Goal: Information Seeking & Learning: Stay updated

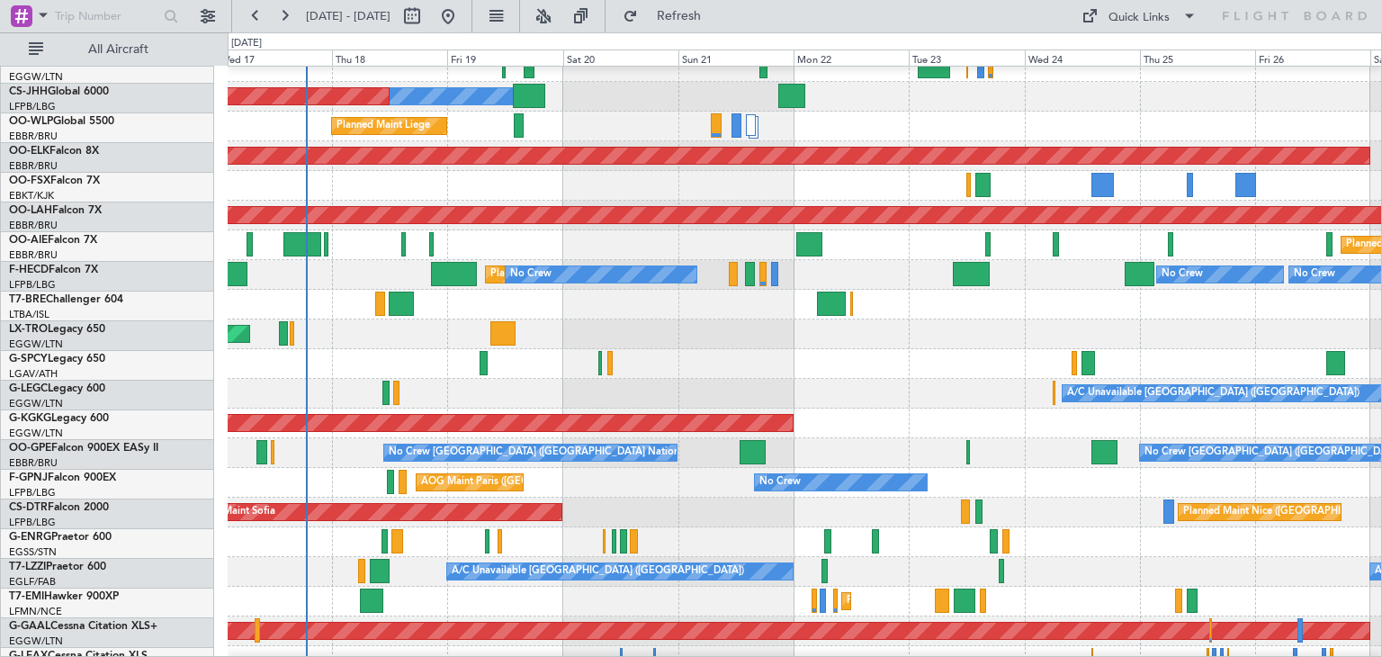
scroll to position [75, 0]
click at [530, 333] on div "Unplanned Maint [GEOGRAPHIC_DATA] ([PERSON_NAME] Intl)" at bounding box center [805, 335] width 1154 height 30
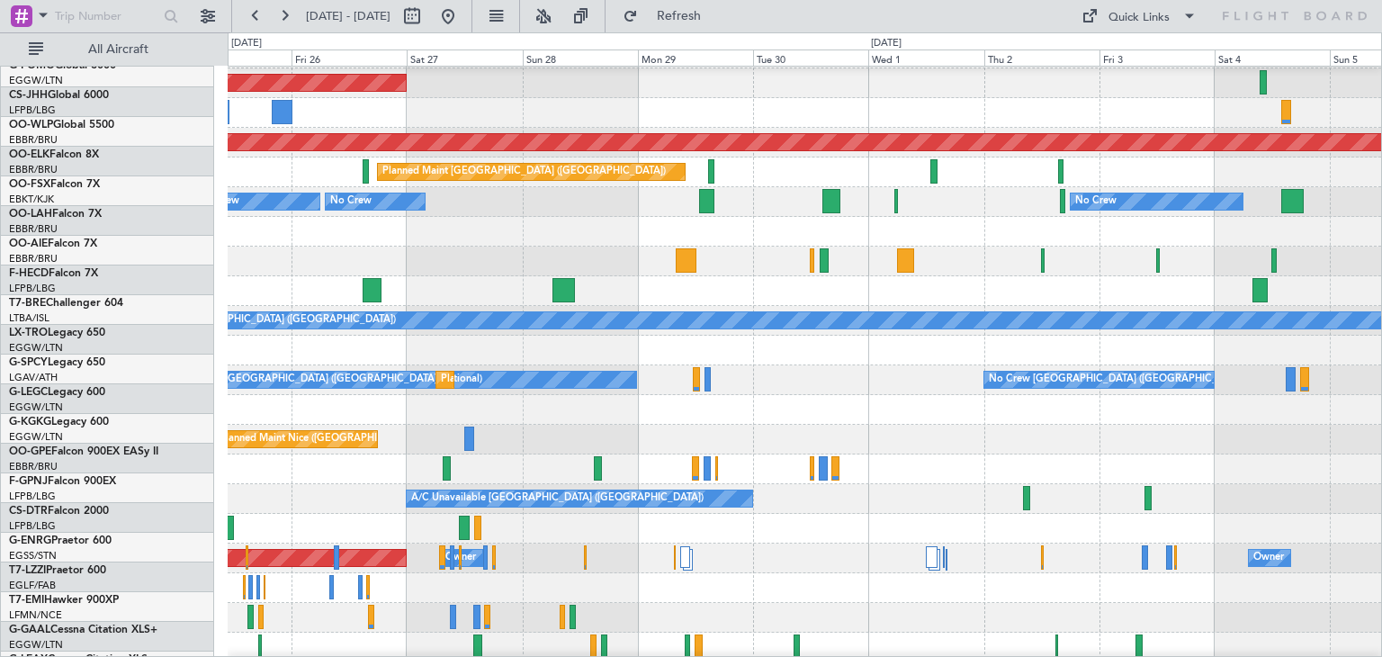
scroll to position [147, 0]
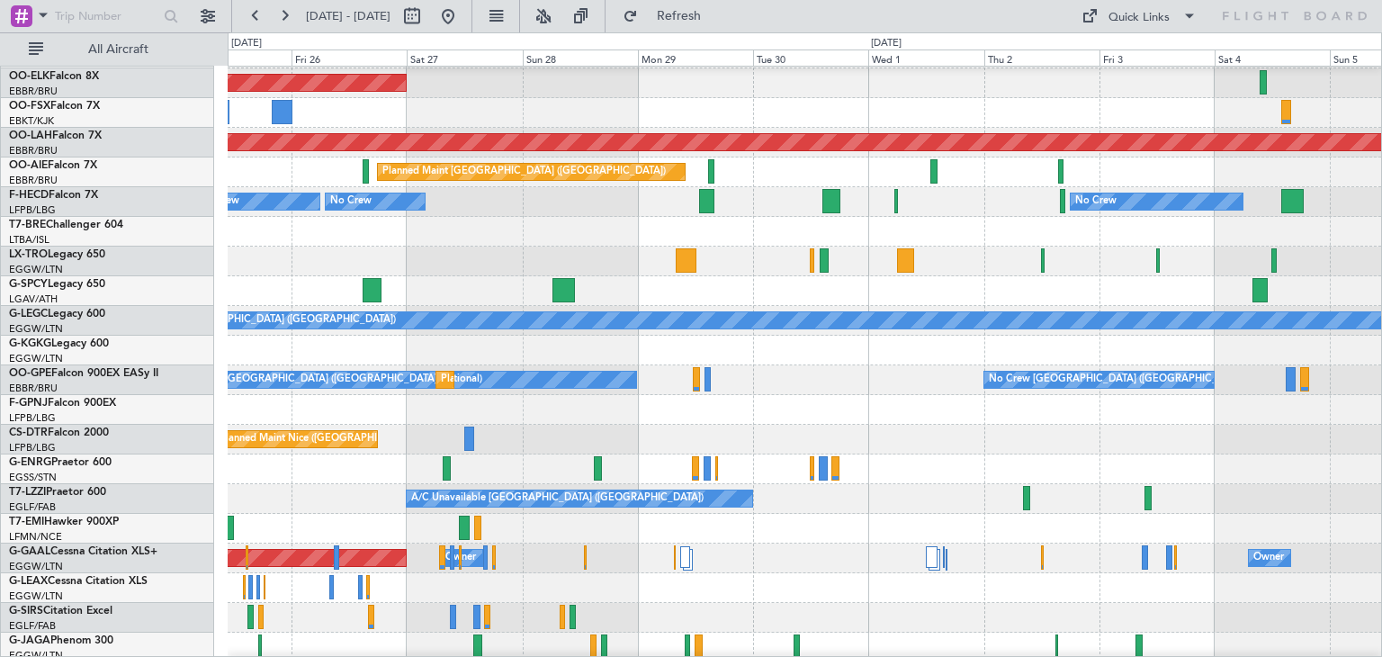
click at [0, 314] on div "Planned Maint Kortrijk-[GEOGRAPHIC_DATA] Planned [GEOGRAPHIC_DATA][PERSON_NAME]…" at bounding box center [691, 344] width 1382 height 625
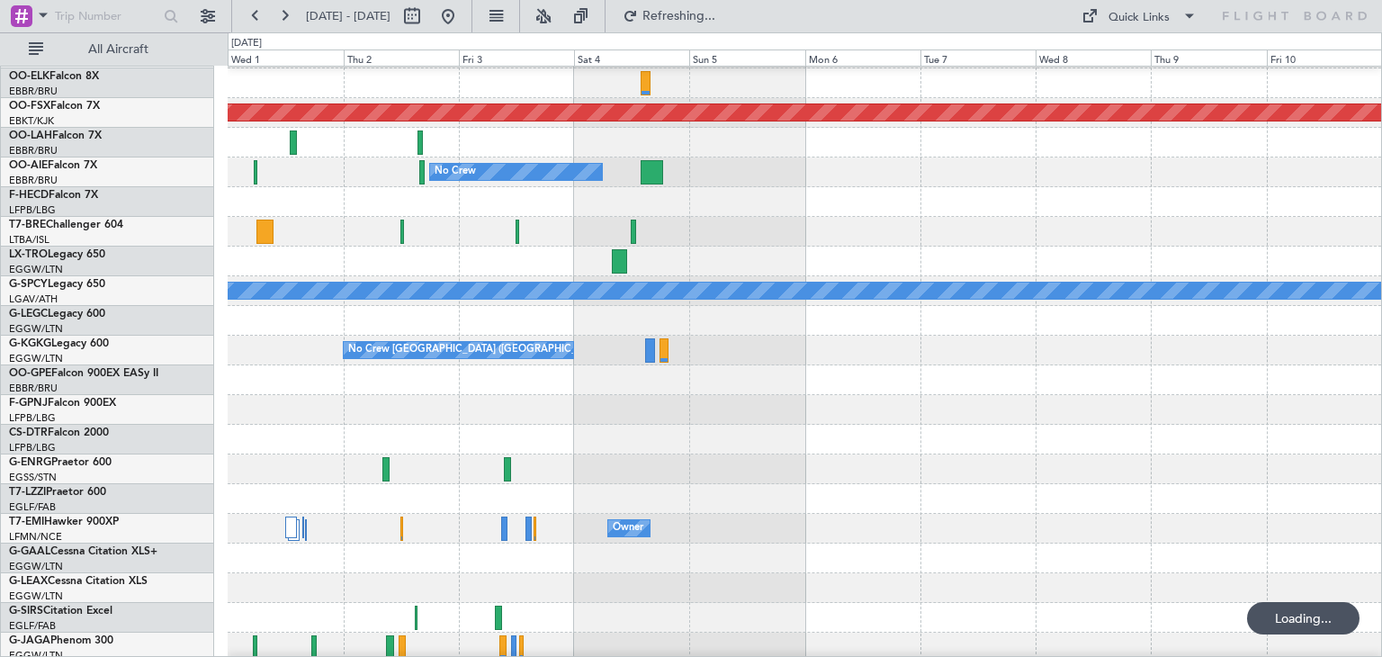
scroll to position [176, 0]
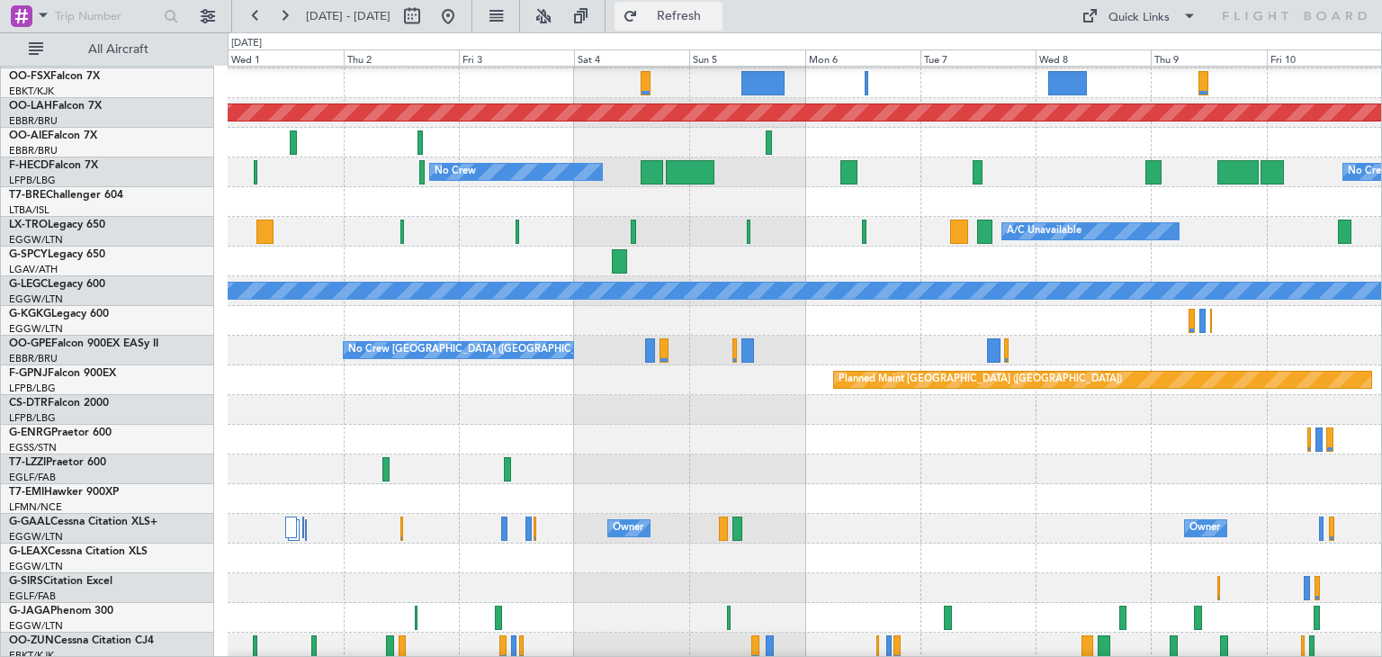
click at [713, 22] on span "Refresh" at bounding box center [680, 16] width 76 height 13
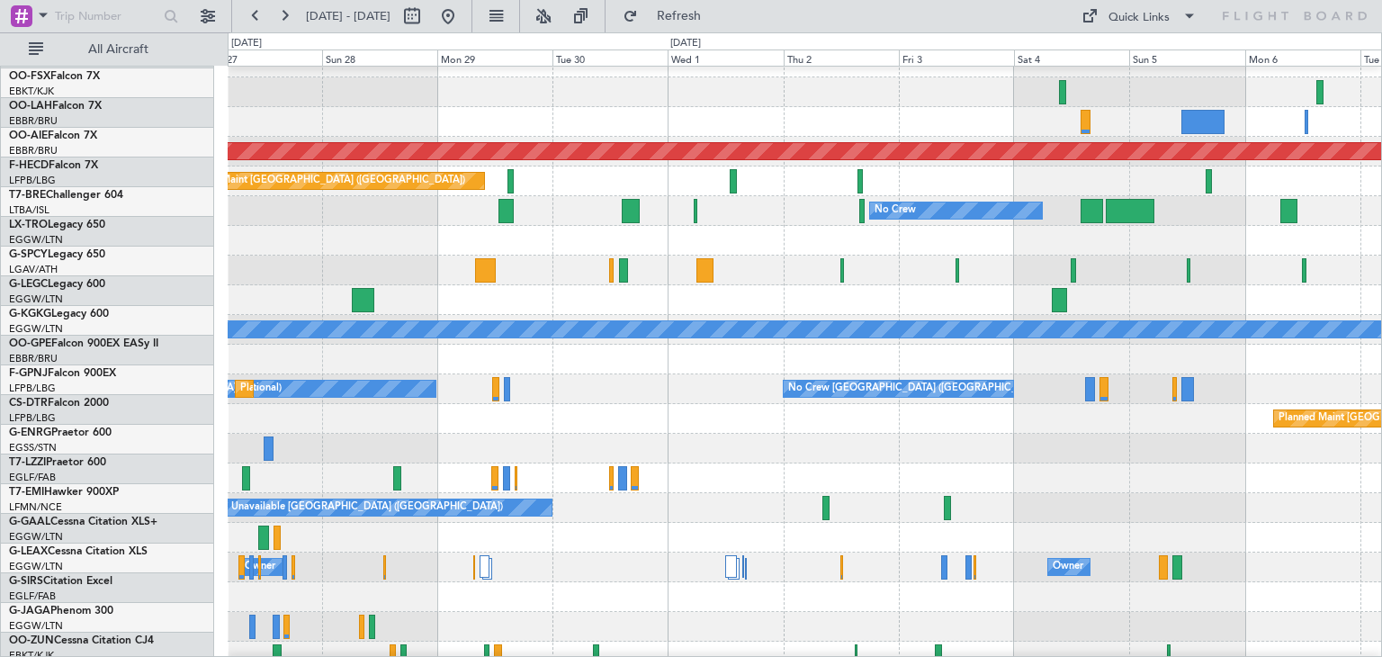
scroll to position [137, 0]
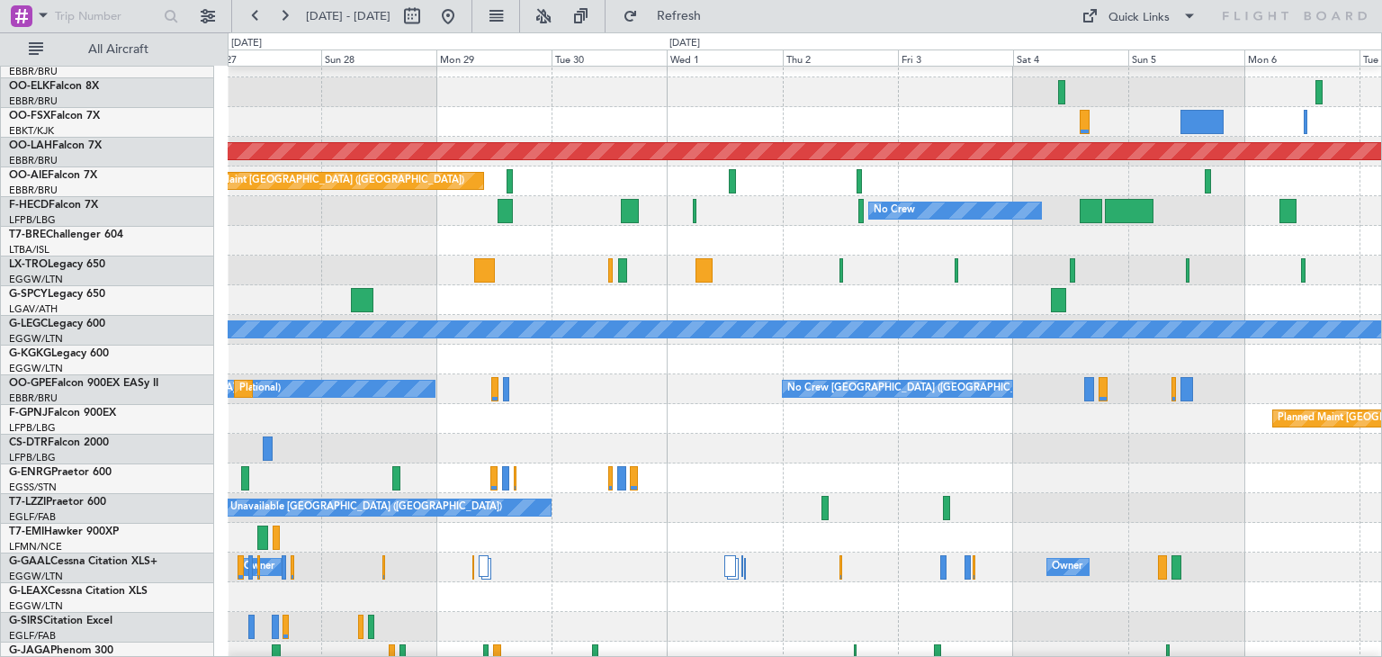
click at [892, 464] on div at bounding box center [805, 479] width 1154 height 30
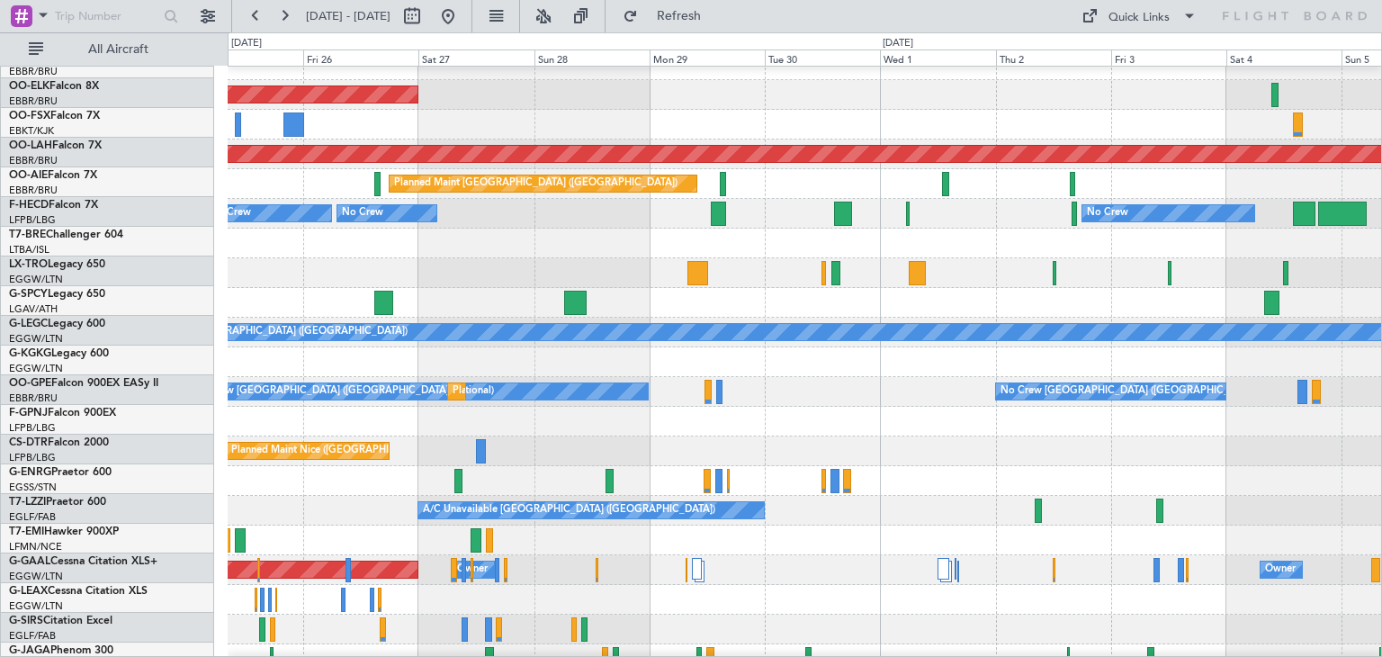
scroll to position [135, 0]
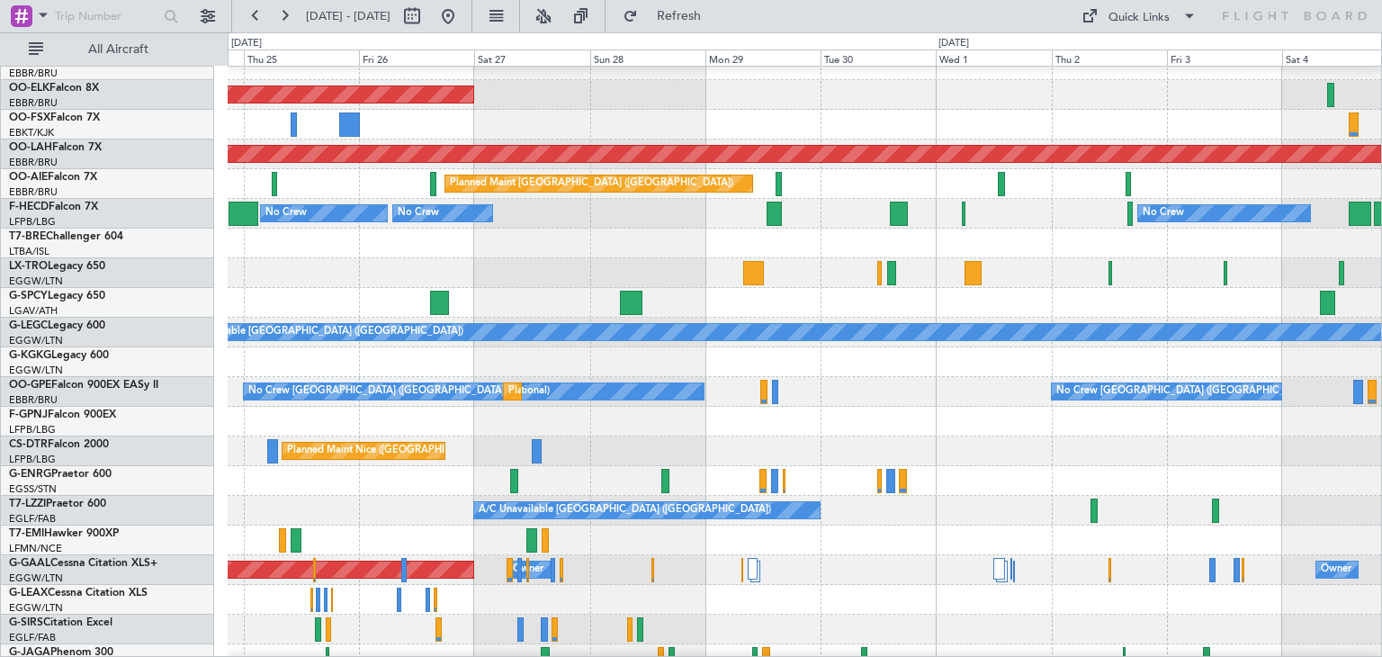
click at [716, 403] on div "No Crew [GEOGRAPHIC_DATA] ([GEOGRAPHIC_DATA] National) No Crew [GEOGRAPHIC_DATA…" at bounding box center [805, 392] width 1154 height 30
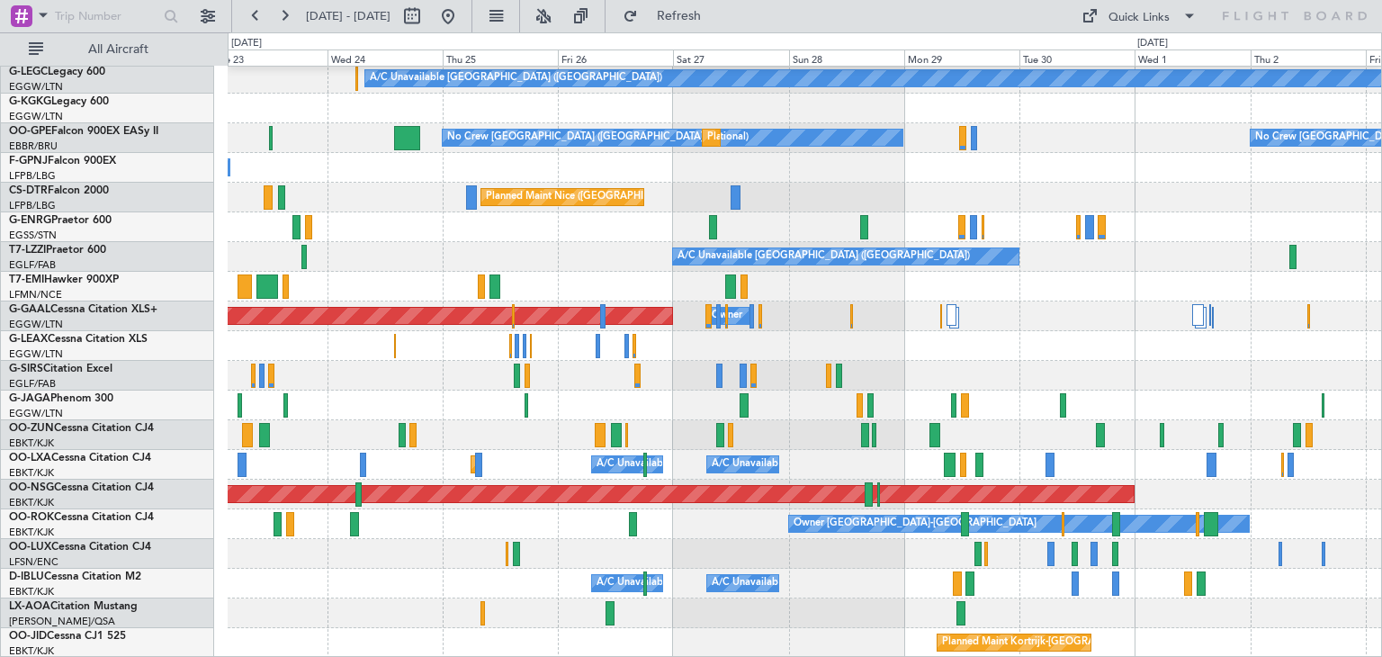
scroll to position [389, 0]
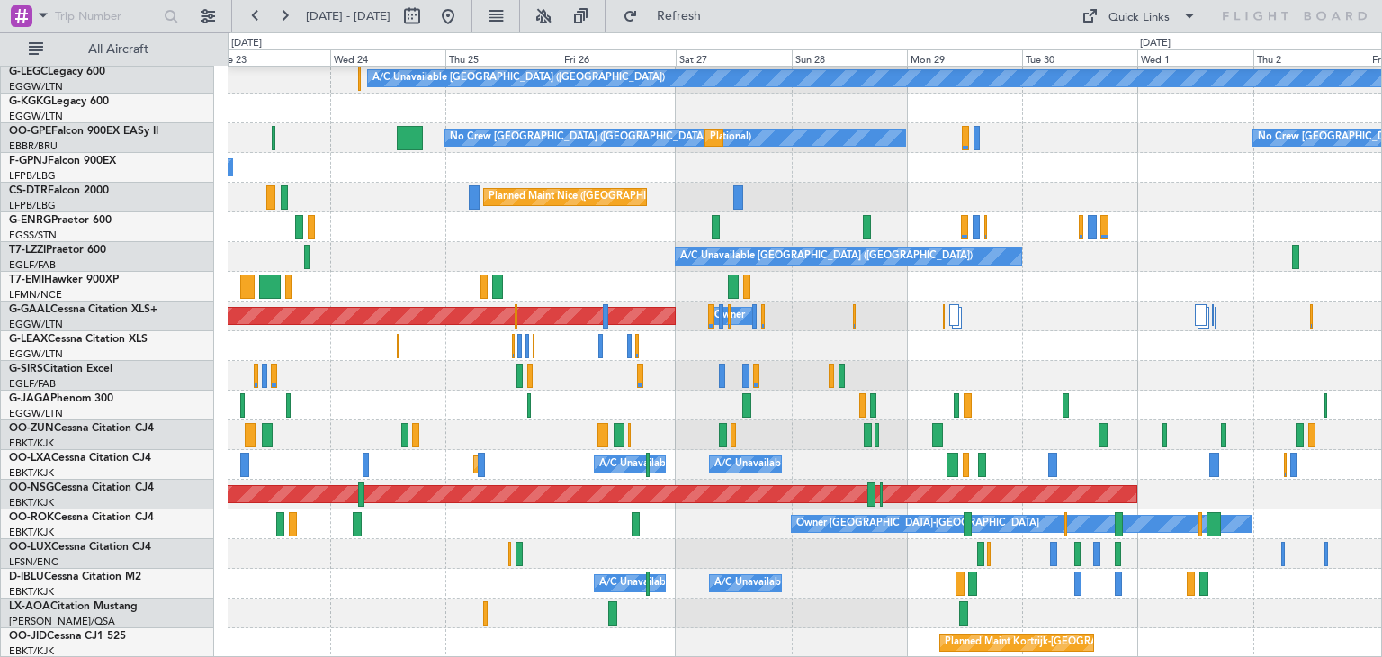
click at [632, 502] on div "A/C Unavailable [GEOGRAPHIC_DATA] ([GEOGRAPHIC_DATA]) AOG Maint [GEOGRAPHIC_DAT…" at bounding box center [805, 168] width 1154 height 980
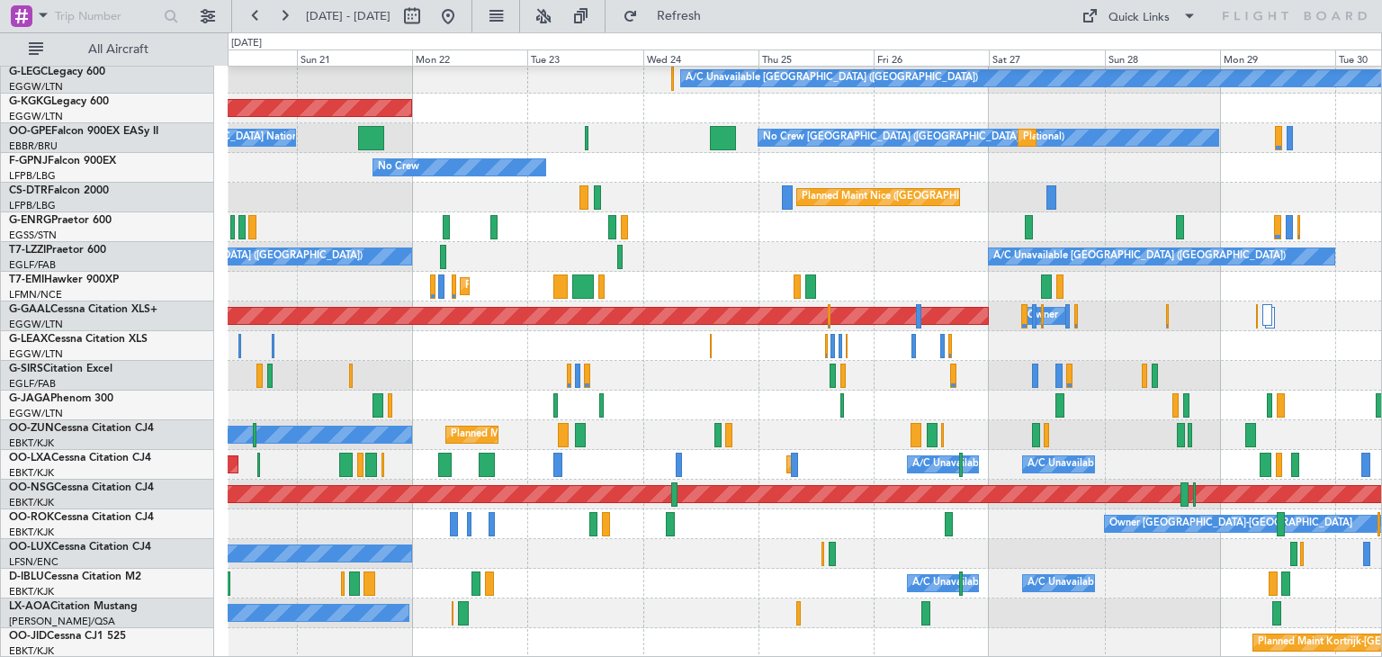
click at [767, 554] on div "A/C Unavailable [GEOGRAPHIC_DATA] ([GEOGRAPHIC_DATA]) AOG Maint [GEOGRAPHIC_DAT…" at bounding box center [805, 168] width 1154 height 980
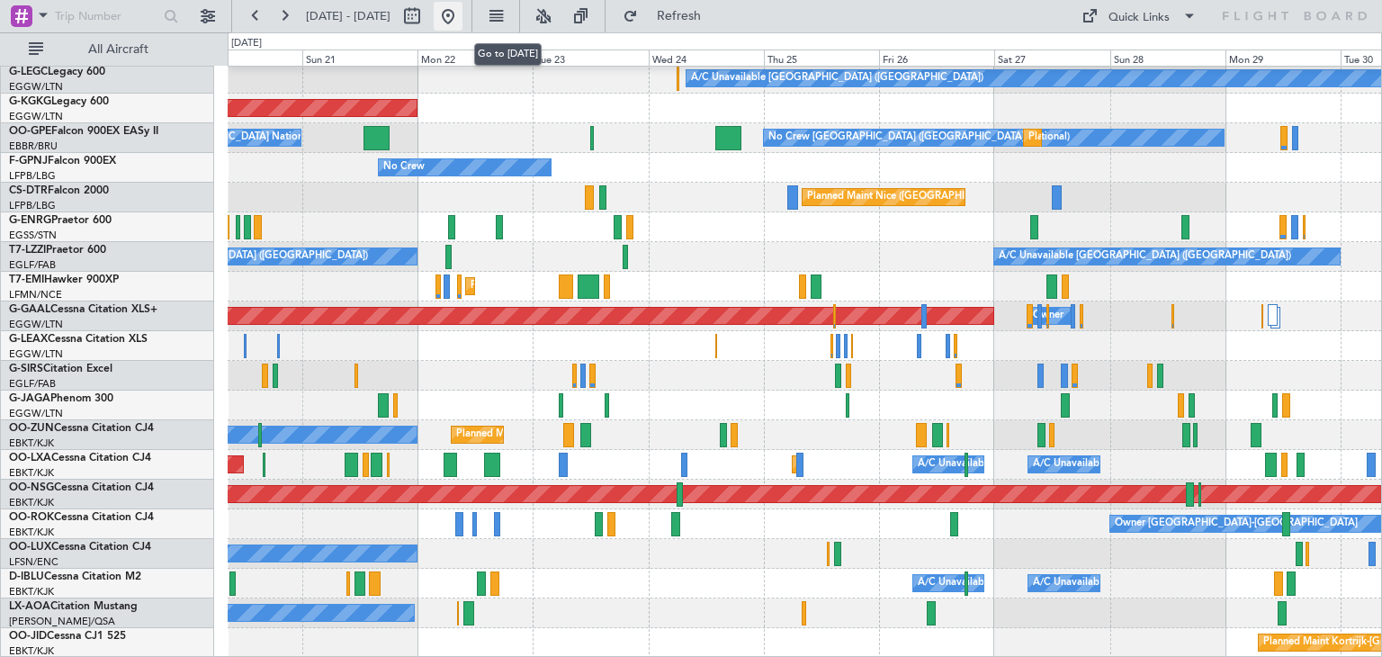
click at [463, 12] on button at bounding box center [448, 16] width 29 height 29
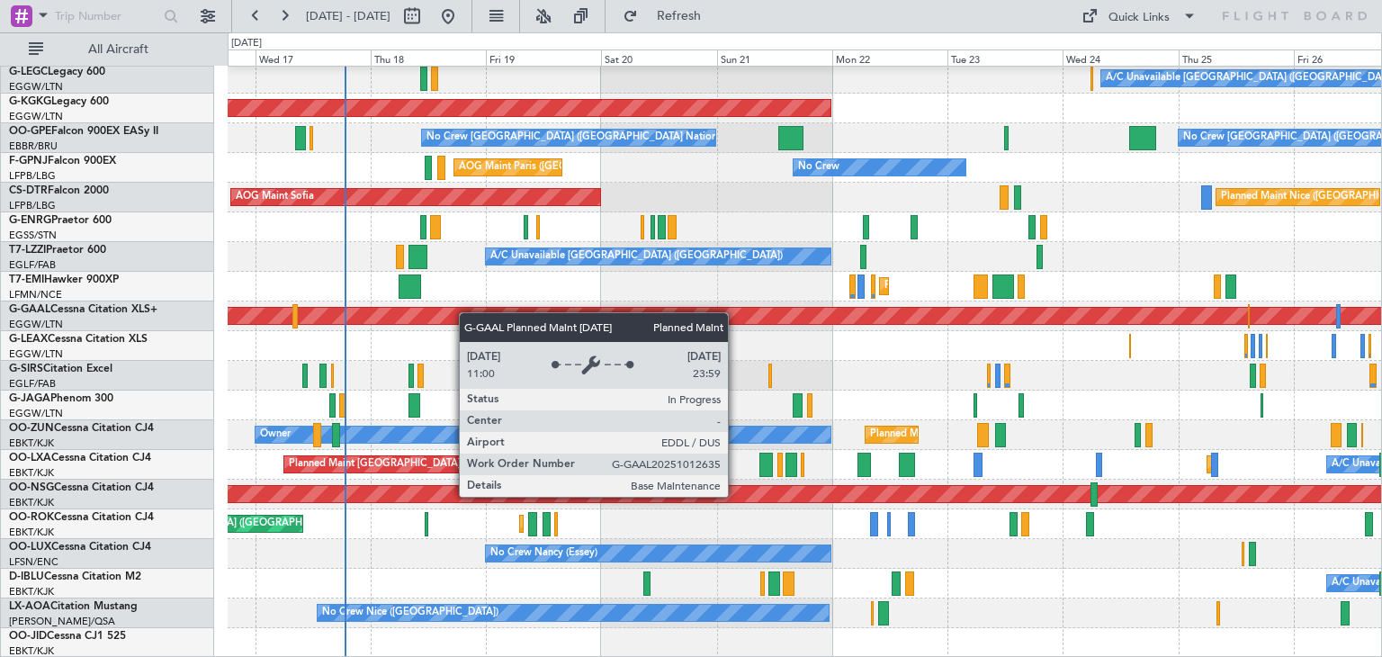
click at [468, 311] on div "A/C Unavailable [GEOGRAPHIC_DATA] ([GEOGRAPHIC_DATA]) AOG Maint [GEOGRAPHIC_DAT…" at bounding box center [805, 168] width 1154 height 980
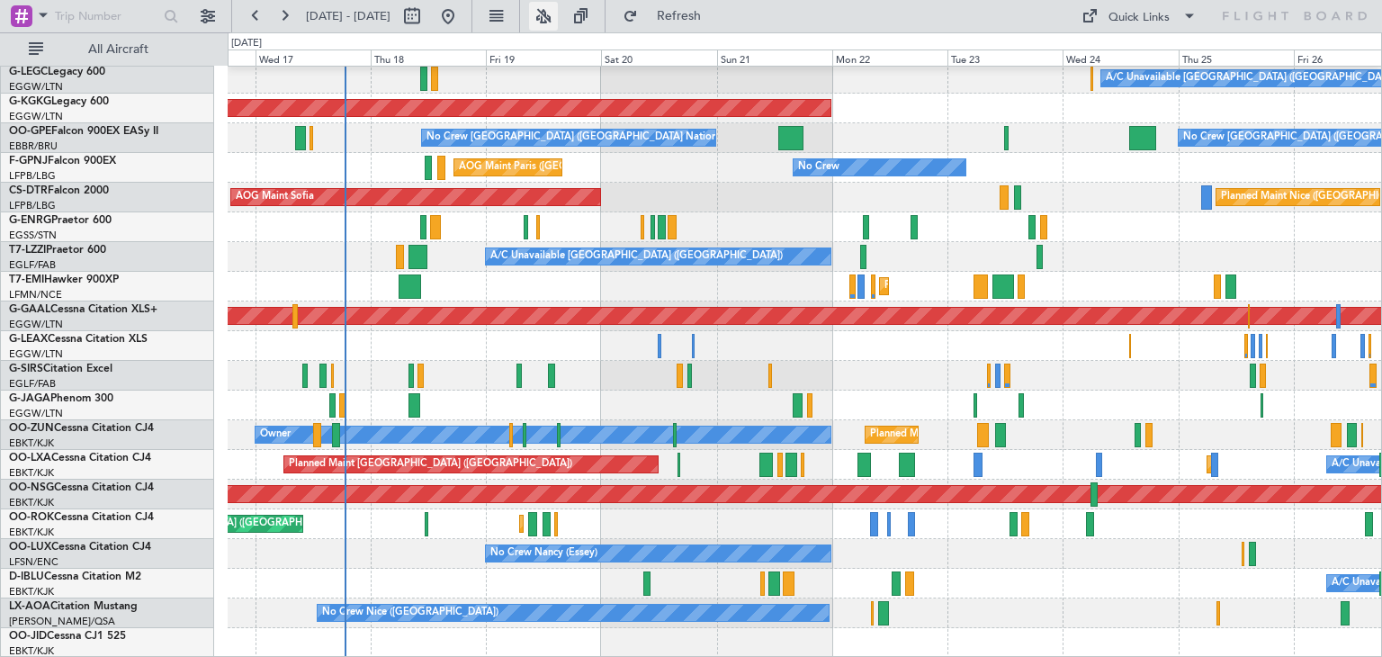
click at [558, 15] on button at bounding box center [543, 16] width 29 height 29
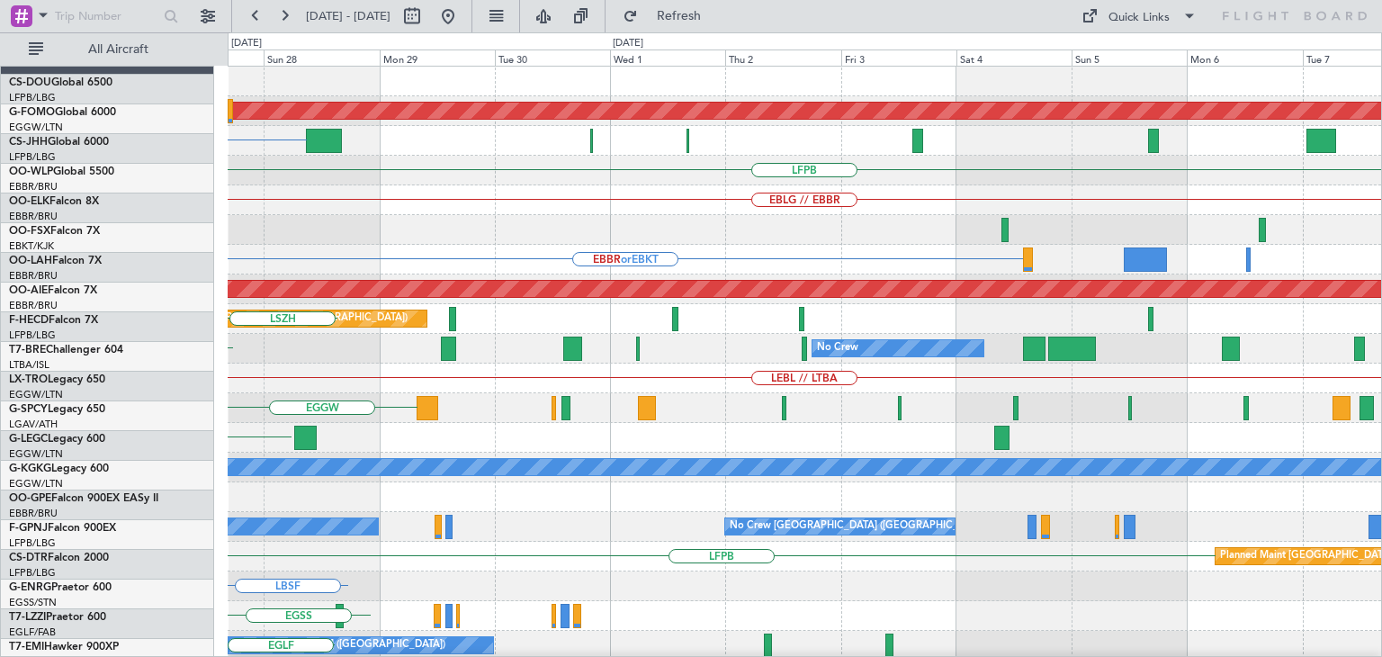
scroll to position [0, 0]
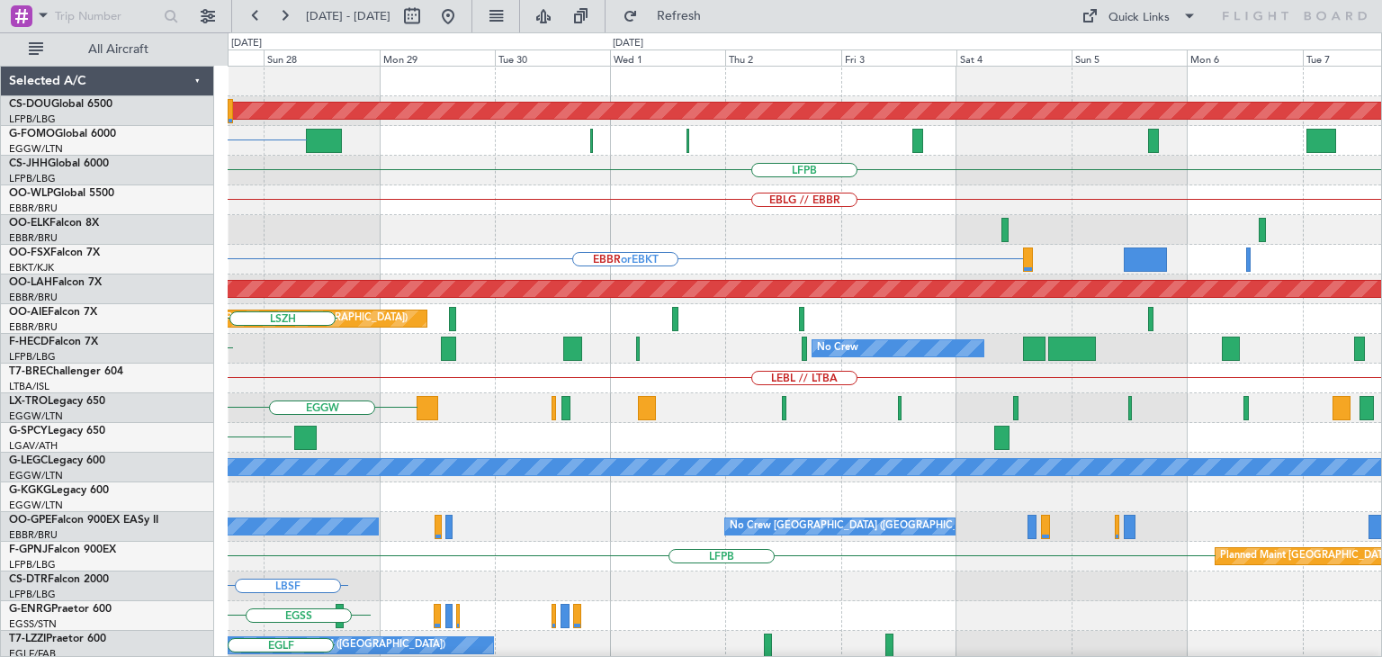
click at [0, 267] on div "Planned Maint London ([GEOGRAPHIC_DATA]) EGGW LFPB EBLG // EBBR Planned Maint […" at bounding box center [691, 344] width 1382 height 625
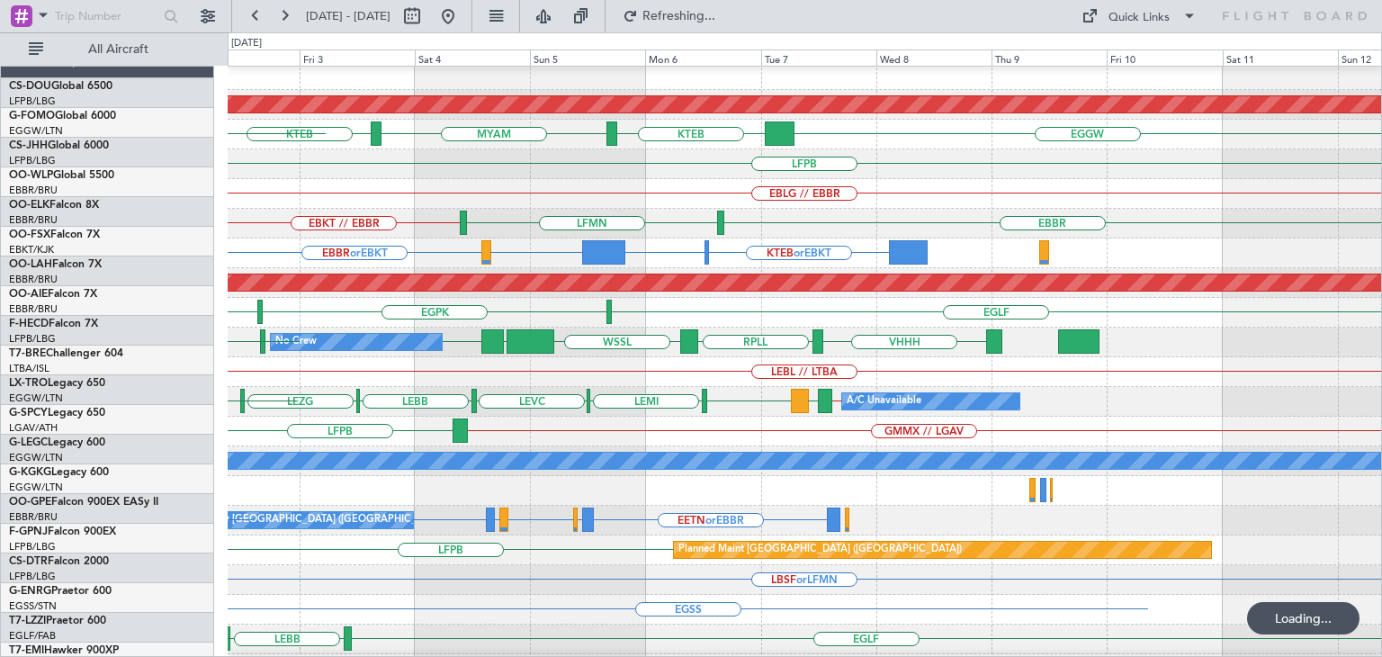
scroll to position [6, 0]
